Goal: Connect with others

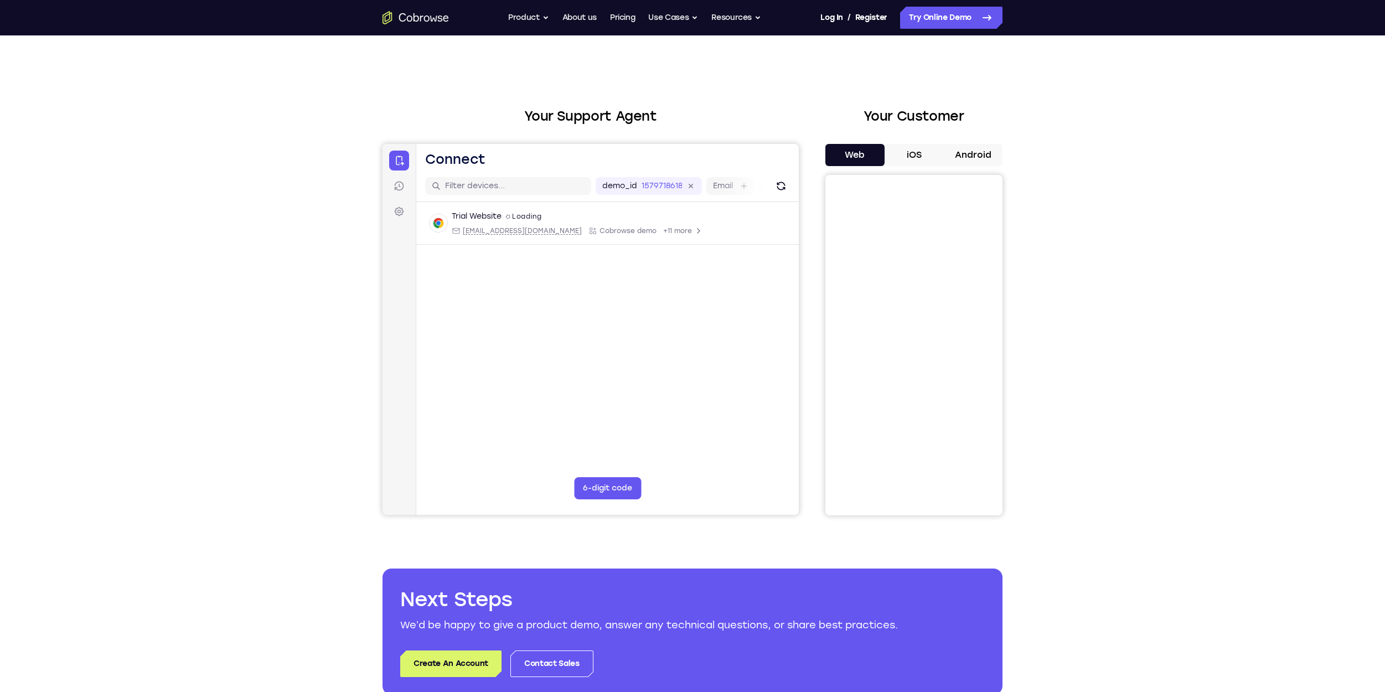
scroll to position [2, 0]
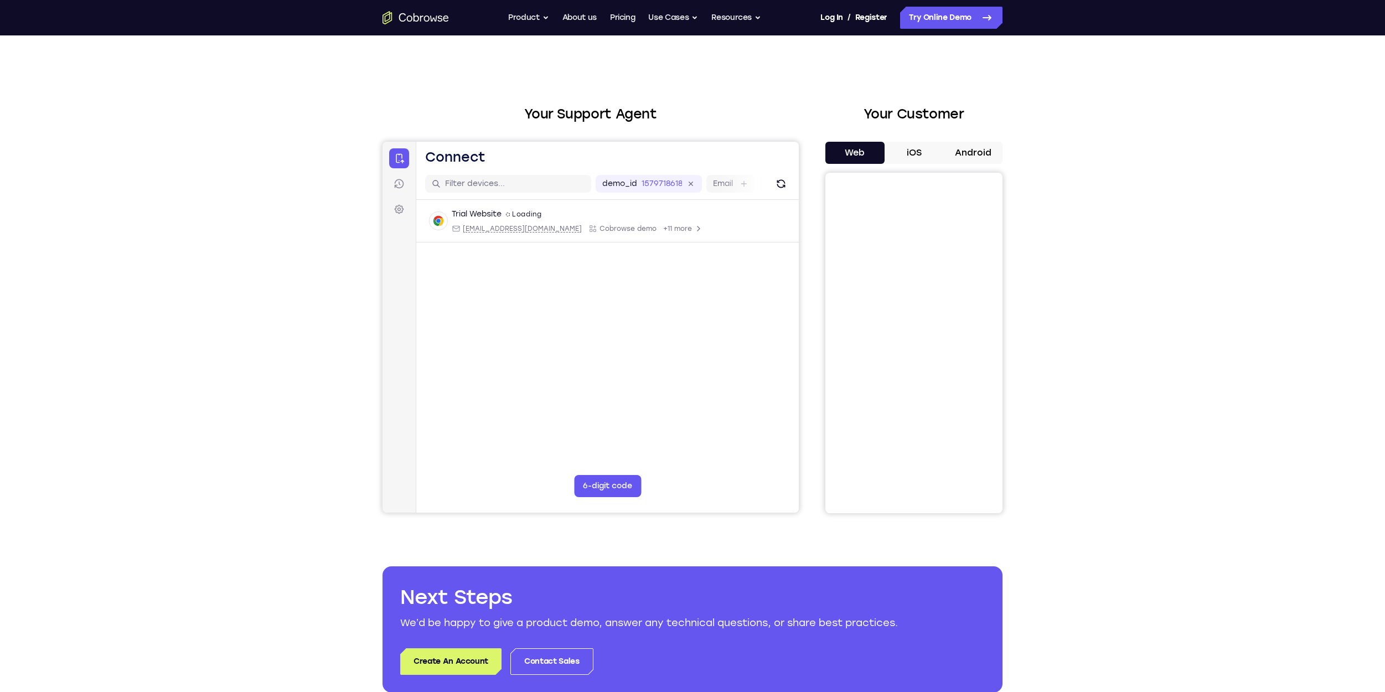
click at [752, 461] on main "demo_id 1579718618 1579718618 Email User ID Device ID Device name 6-digit code …" at bounding box center [607, 353] width 383 height 371
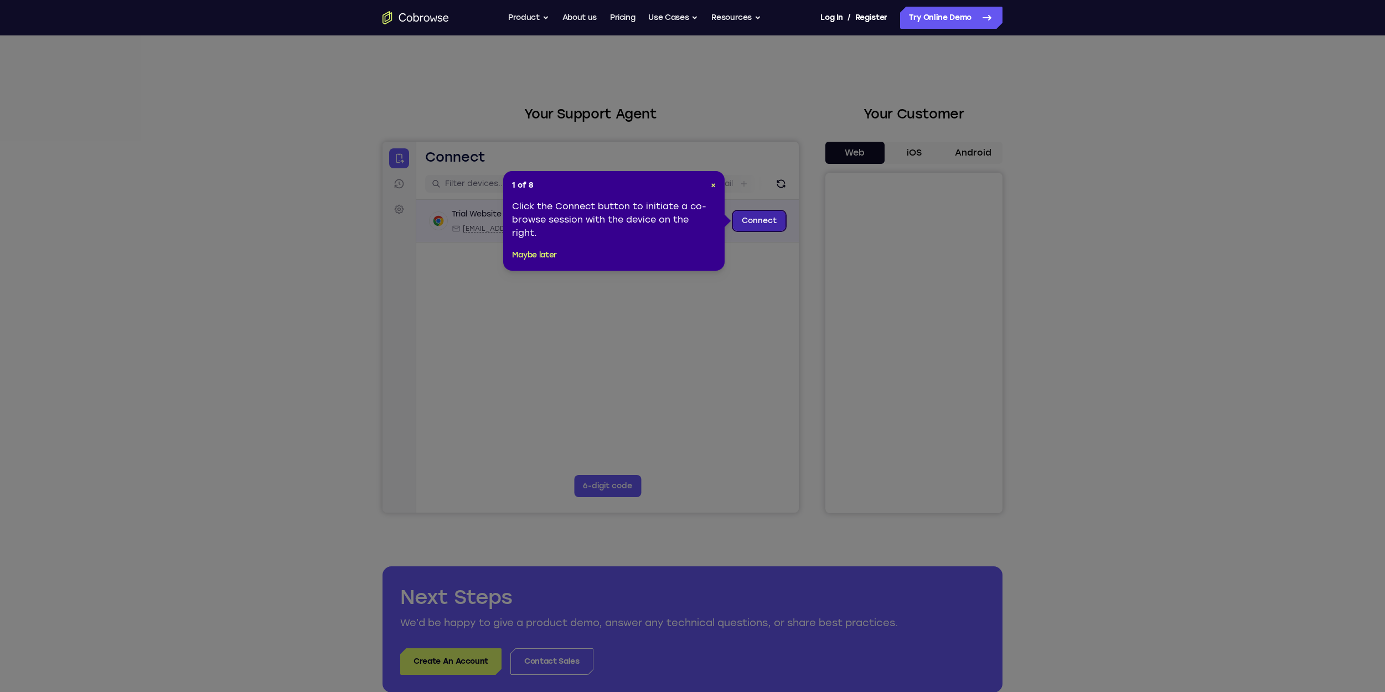
click at [770, 225] on link "Connect" at bounding box center [759, 221] width 53 height 20
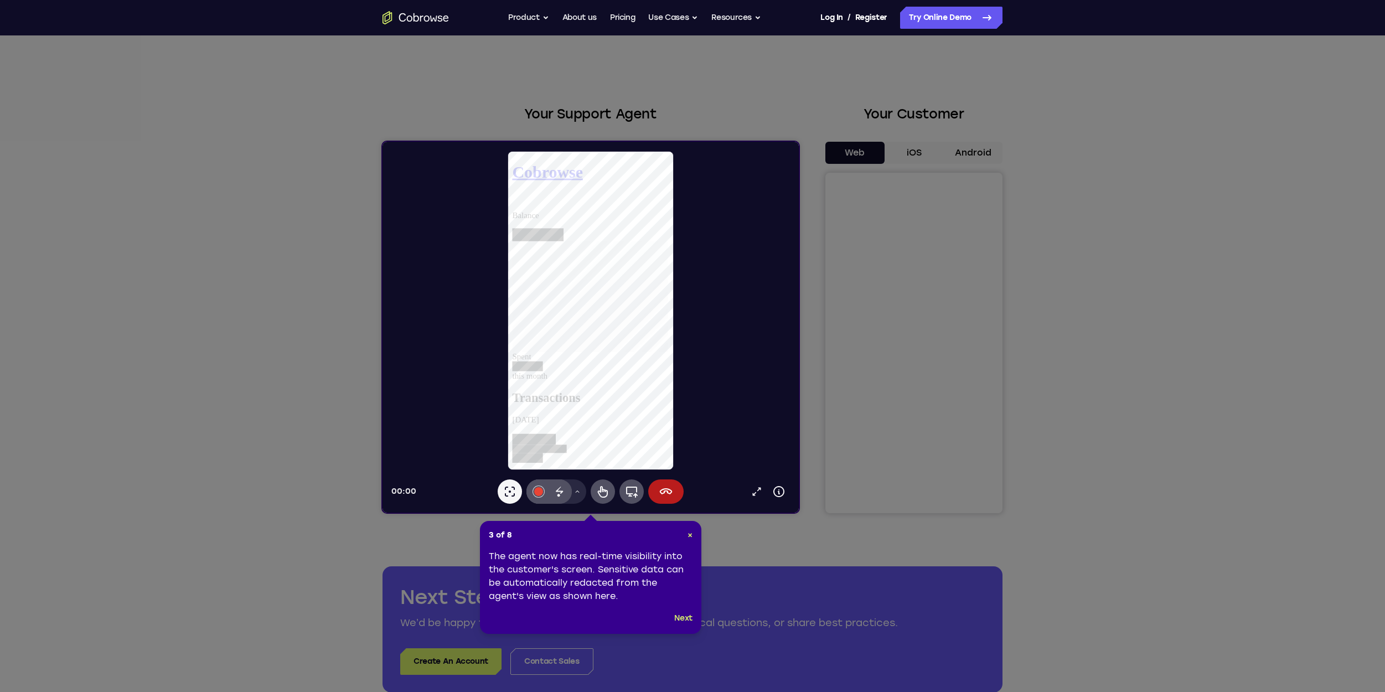
scroll to position [0, 0]
click at [683, 621] on button "Next" at bounding box center [683, 618] width 18 height 13
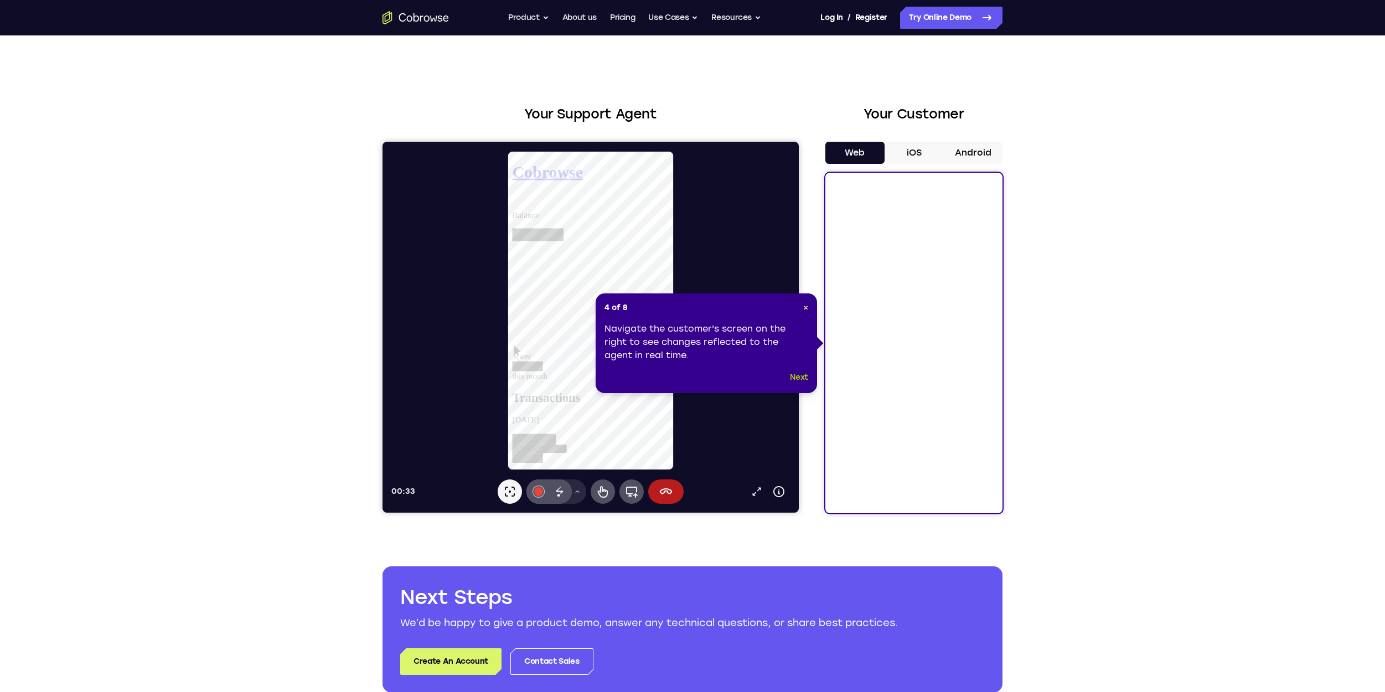
click at [802, 377] on button "Next" at bounding box center [799, 377] width 18 height 13
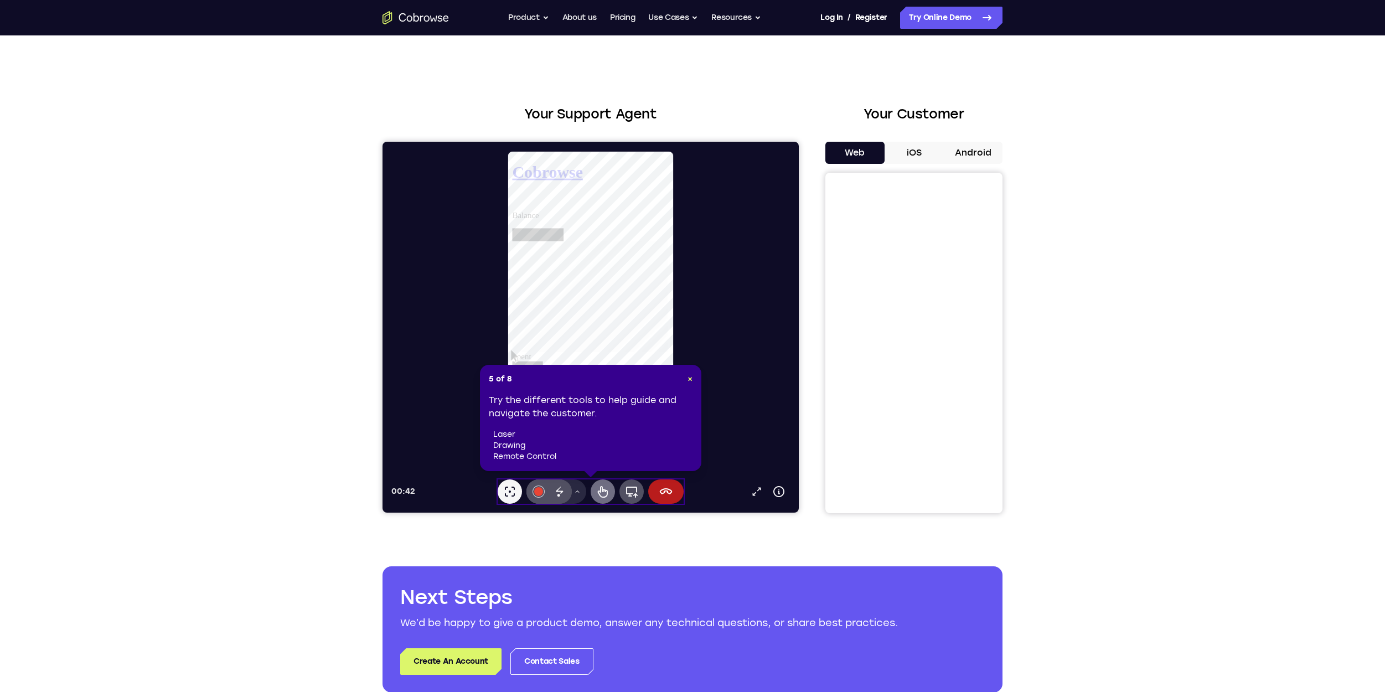
click at [596, 493] on icon at bounding box center [602, 491] width 13 height 13
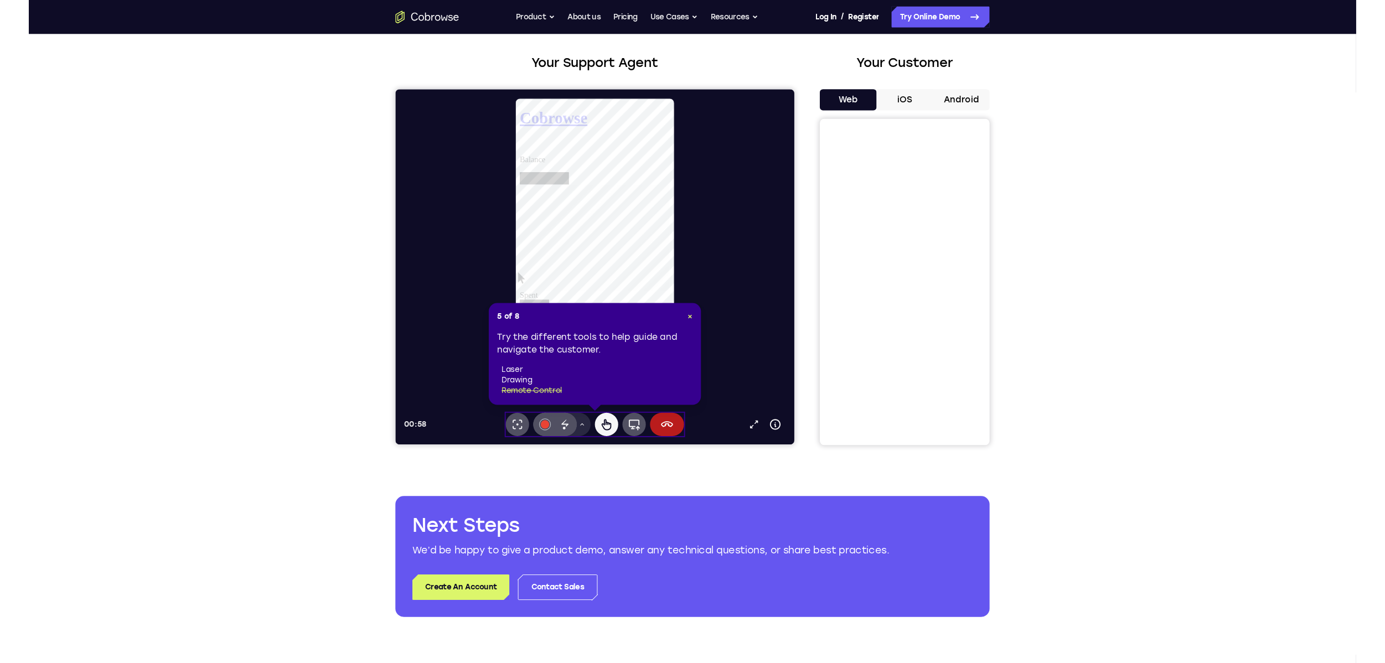
scroll to position [66, 0]
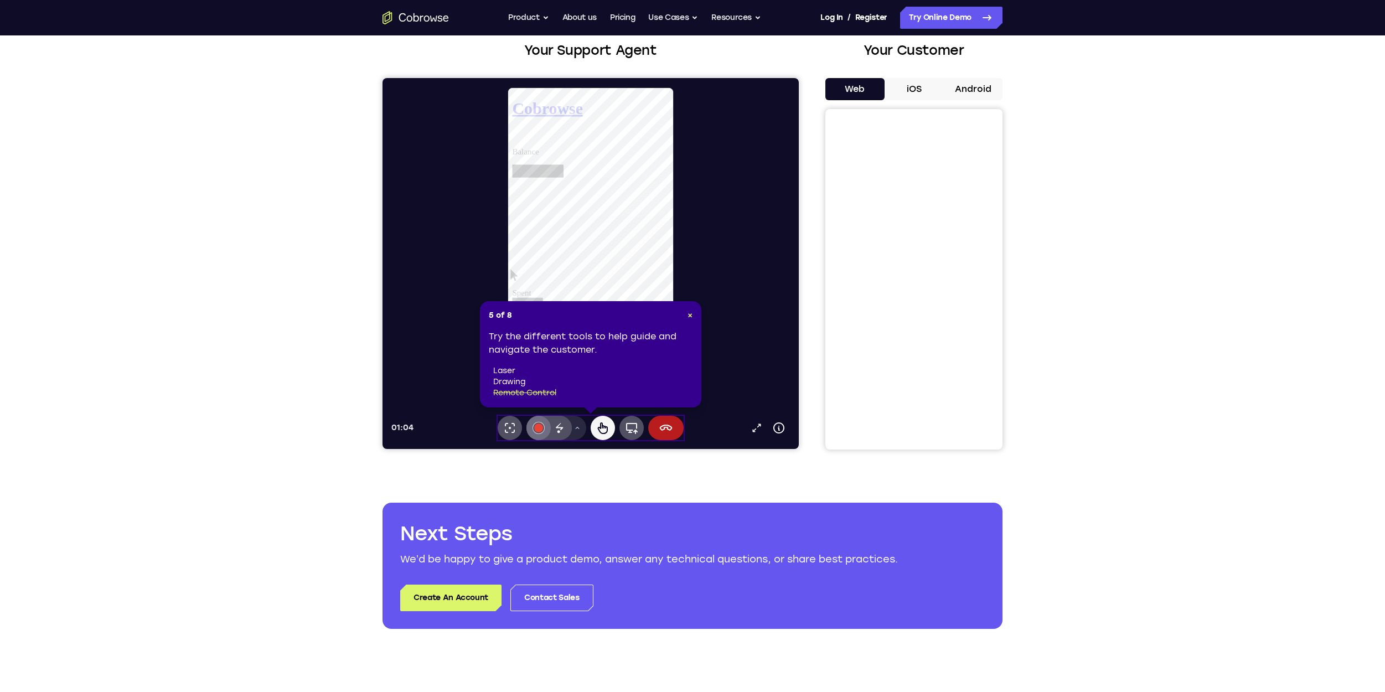
click at [540, 430] on div at bounding box center [538, 428] width 9 height 9
click at [563, 430] on icon at bounding box center [559, 427] width 13 height 13
click at [632, 434] on icon at bounding box center [631, 427] width 13 height 13
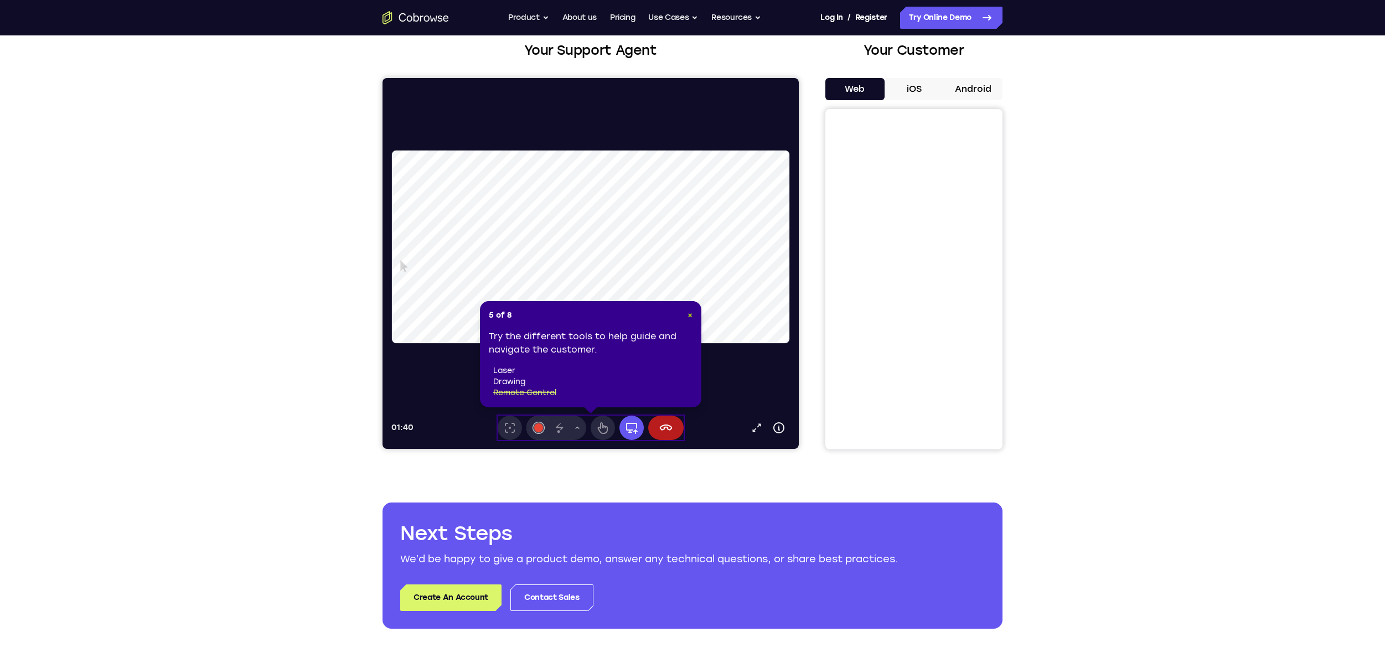
click at [689, 317] on span "×" at bounding box center [690, 315] width 5 height 9
